Goal: Obtain resource: Obtain resource

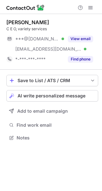
scroll to position [134, 102]
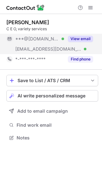
click at [78, 39] on button "View email" at bounding box center [80, 39] width 25 height 6
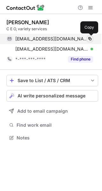
click at [90, 39] on span at bounding box center [89, 38] width 5 height 5
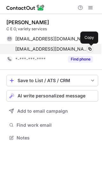
click at [89, 46] on button at bounding box center [90, 49] width 6 height 6
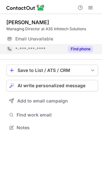
scroll to position [123, 102]
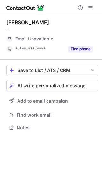
scroll to position [123, 102]
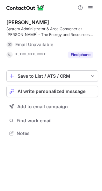
scroll to position [129, 102]
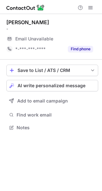
scroll to position [123, 102]
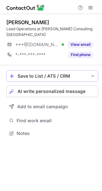
scroll to position [123, 102]
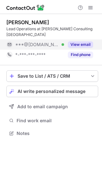
click at [76, 41] on button "View email" at bounding box center [80, 44] width 25 height 6
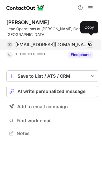
click at [88, 42] on span at bounding box center [89, 44] width 5 height 5
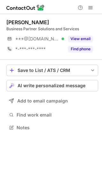
scroll to position [123, 102]
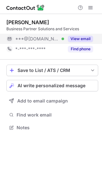
click at [81, 40] on button "View email" at bounding box center [80, 39] width 25 height 6
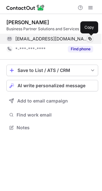
click at [90, 38] on span at bounding box center [89, 38] width 5 height 5
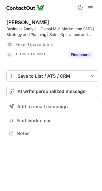
scroll to position [129, 102]
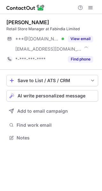
scroll to position [134, 102]
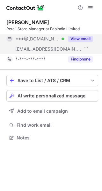
click at [72, 37] on button "View email" at bounding box center [80, 39] width 25 height 6
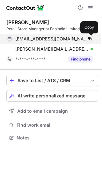
click at [88, 38] on span at bounding box center [89, 38] width 5 height 5
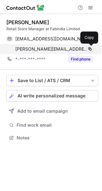
click at [88, 47] on span at bounding box center [89, 49] width 5 height 5
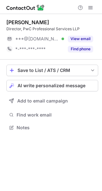
scroll to position [123, 102]
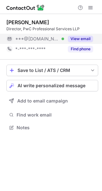
click at [75, 37] on button "View email" at bounding box center [80, 39] width 25 height 6
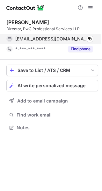
click at [93, 37] on div "devashishdhar@hotmail.com Verified Copy" at bounding box center [49, 39] width 87 height 10
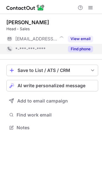
scroll to position [123, 102]
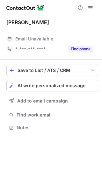
scroll to position [123, 102]
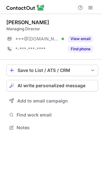
scroll to position [123, 102]
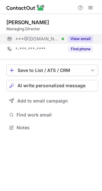
click at [82, 40] on button "View email" at bounding box center [80, 39] width 25 height 6
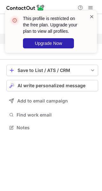
click at [92, 18] on span at bounding box center [91, 16] width 5 height 6
